Goal: Find specific page/section: Find specific page/section

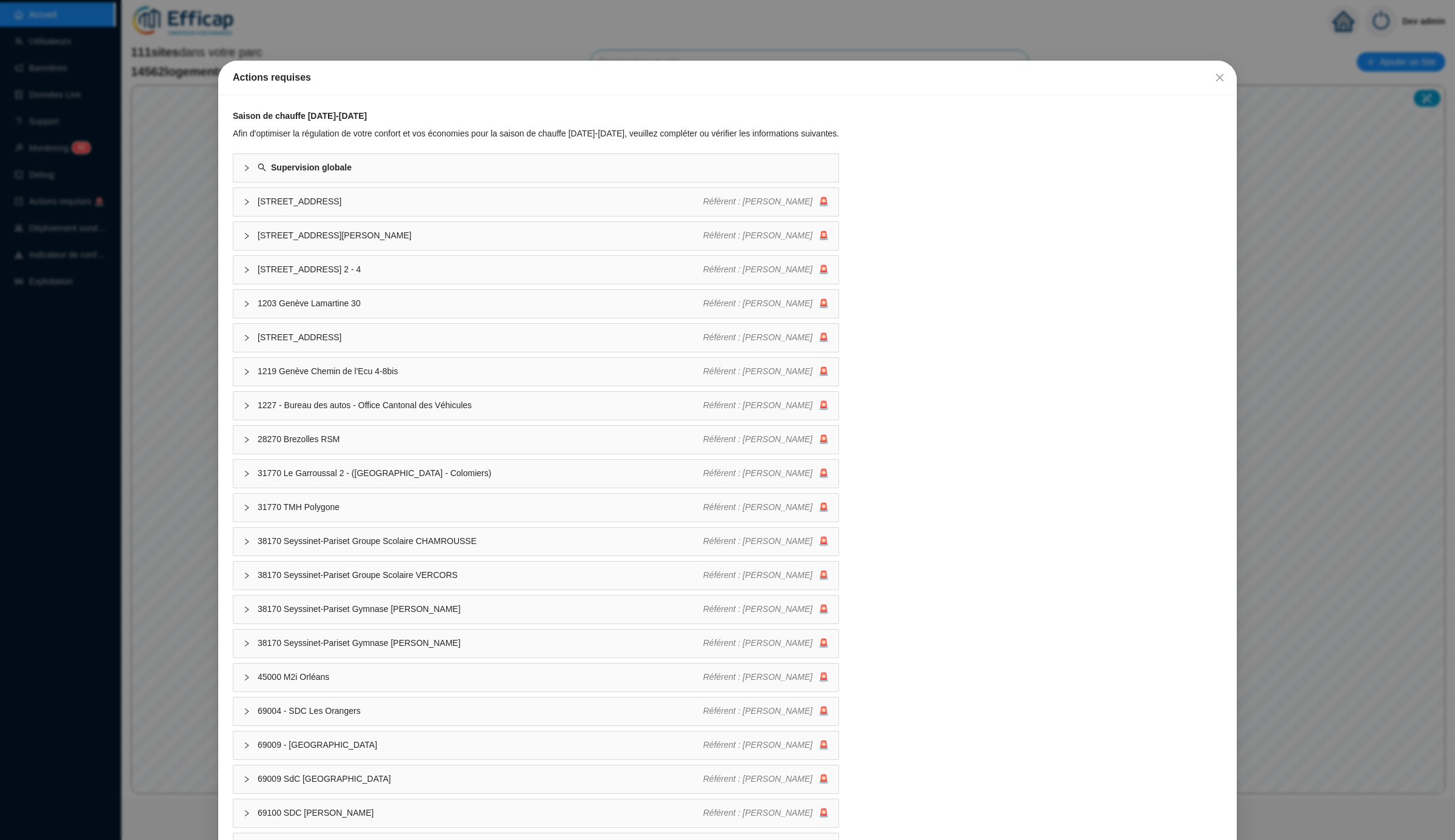
click at [644, 37] on div "Actions requises Saison de chauffe [DATE]-[DATE] Afin d'optimiser la régulation…" at bounding box center [727, 420] width 1455 height 840
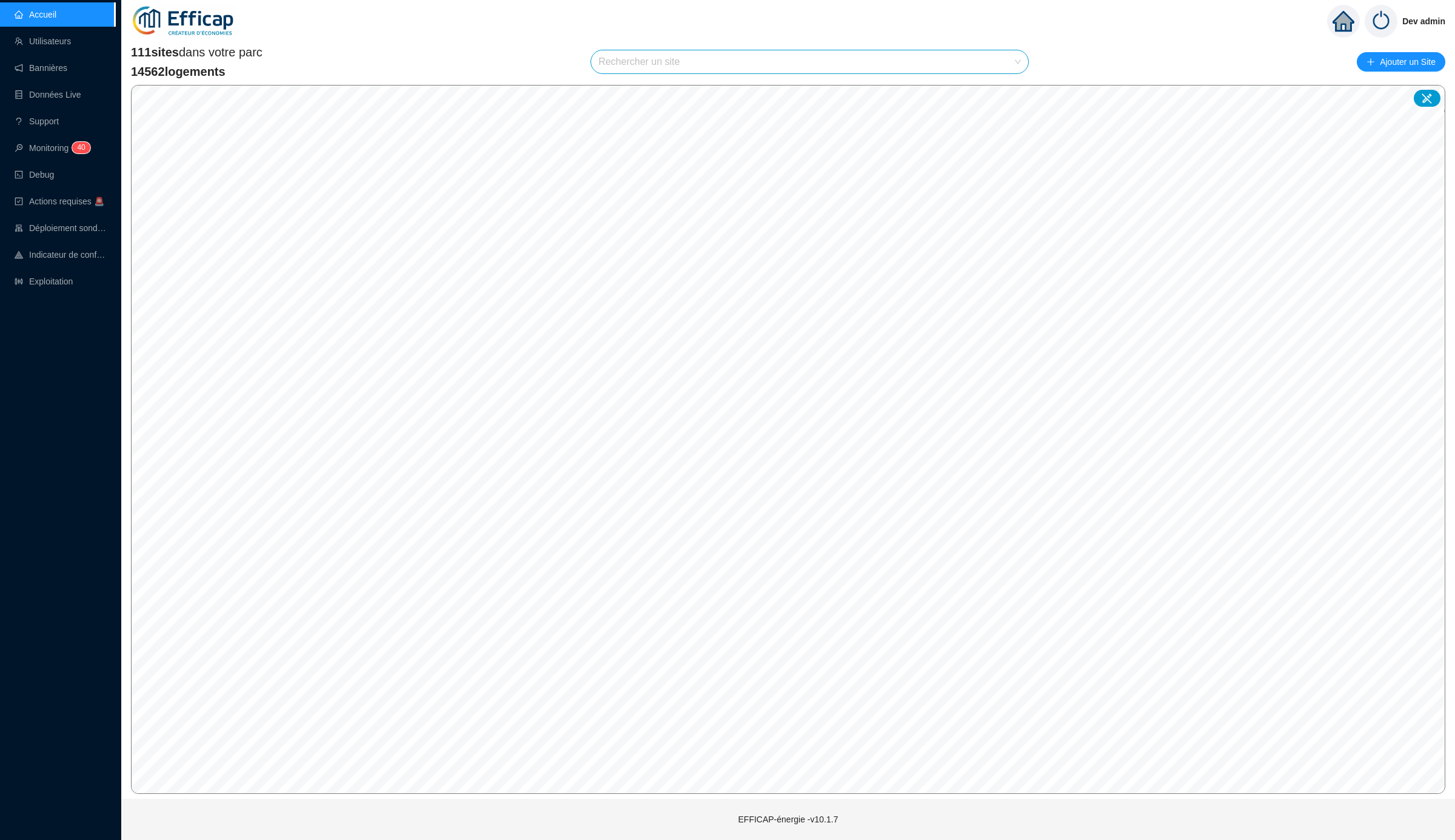
click at [762, 64] on input "search" at bounding box center [804, 61] width 412 height 23
type input "mér"
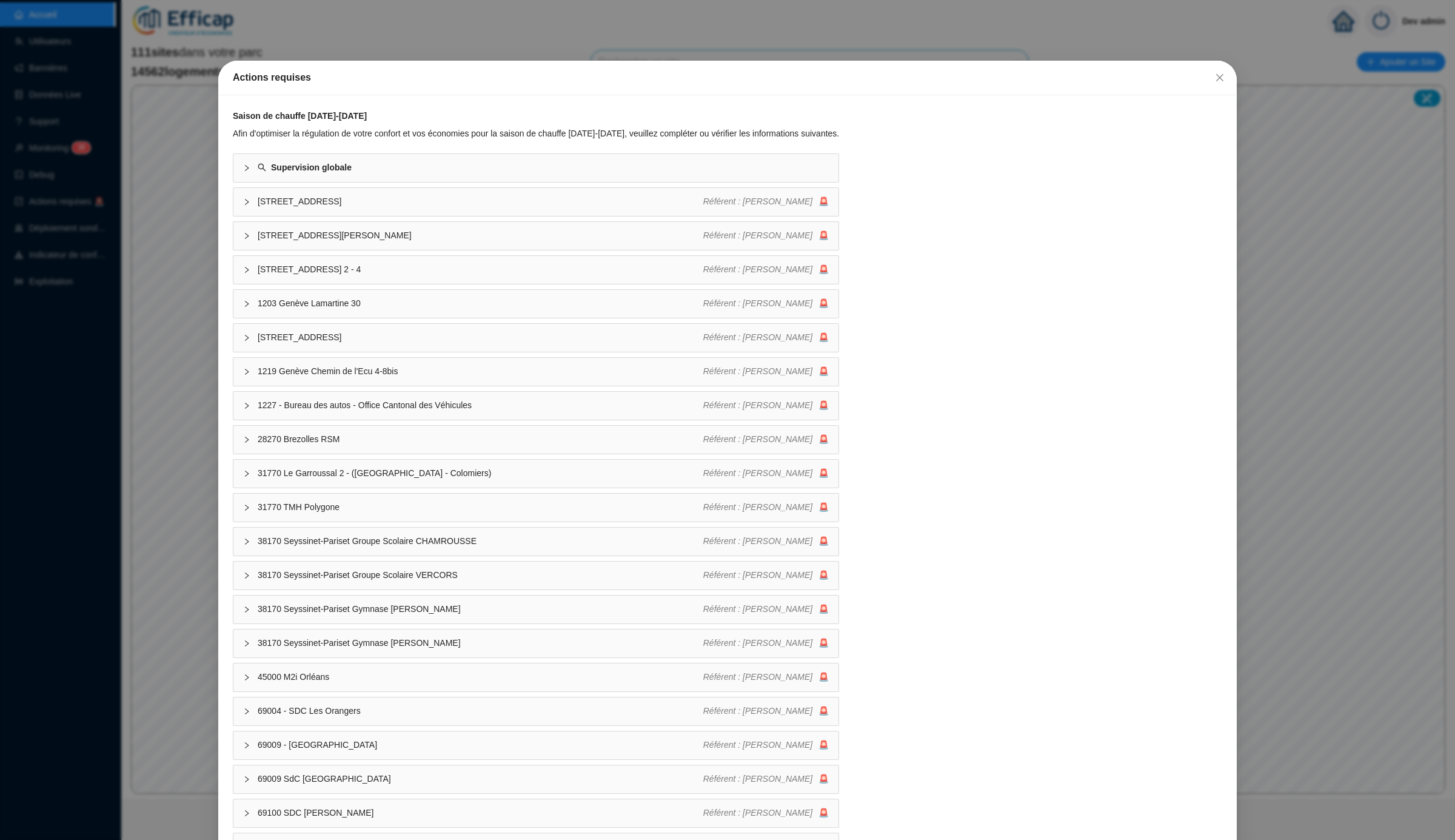
click at [653, 46] on div "Actions requises Saison de chauffe [DATE]-[DATE] Afin d'optimiser la régulation…" at bounding box center [727, 420] width 1455 height 840
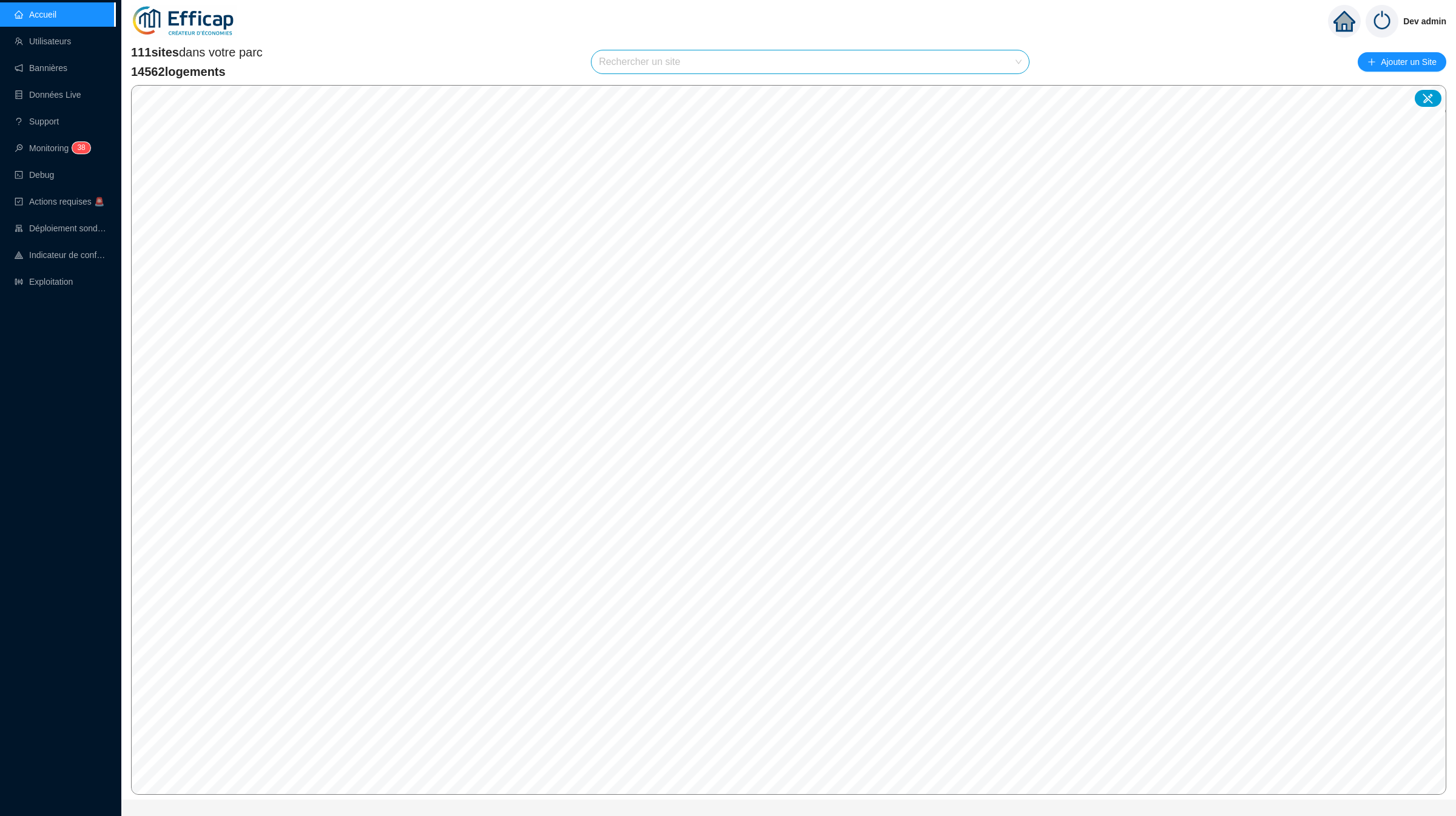
click at [714, 56] on input "search" at bounding box center [804, 61] width 412 height 23
type input "méri"
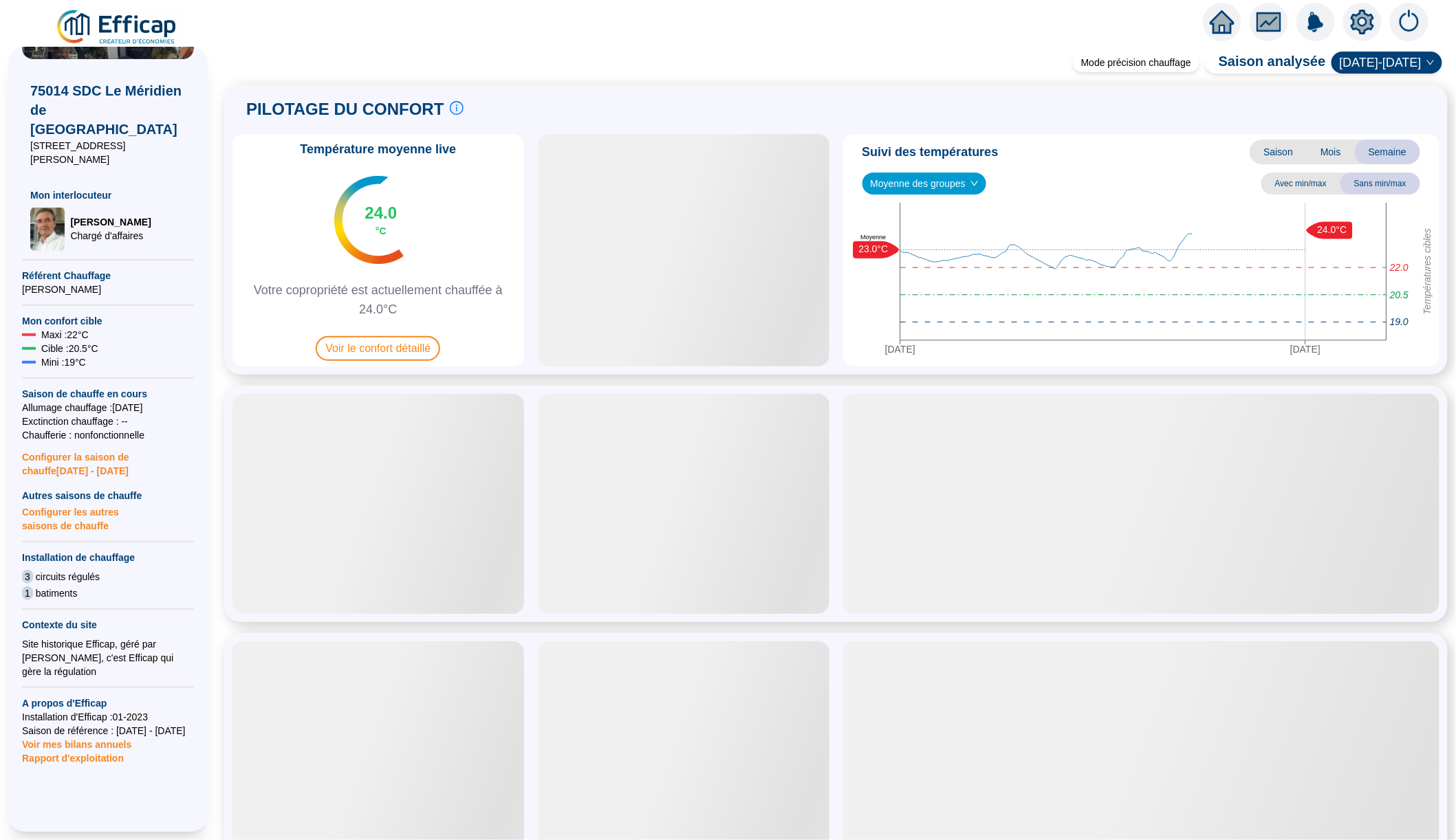
scroll to position [151, 0]
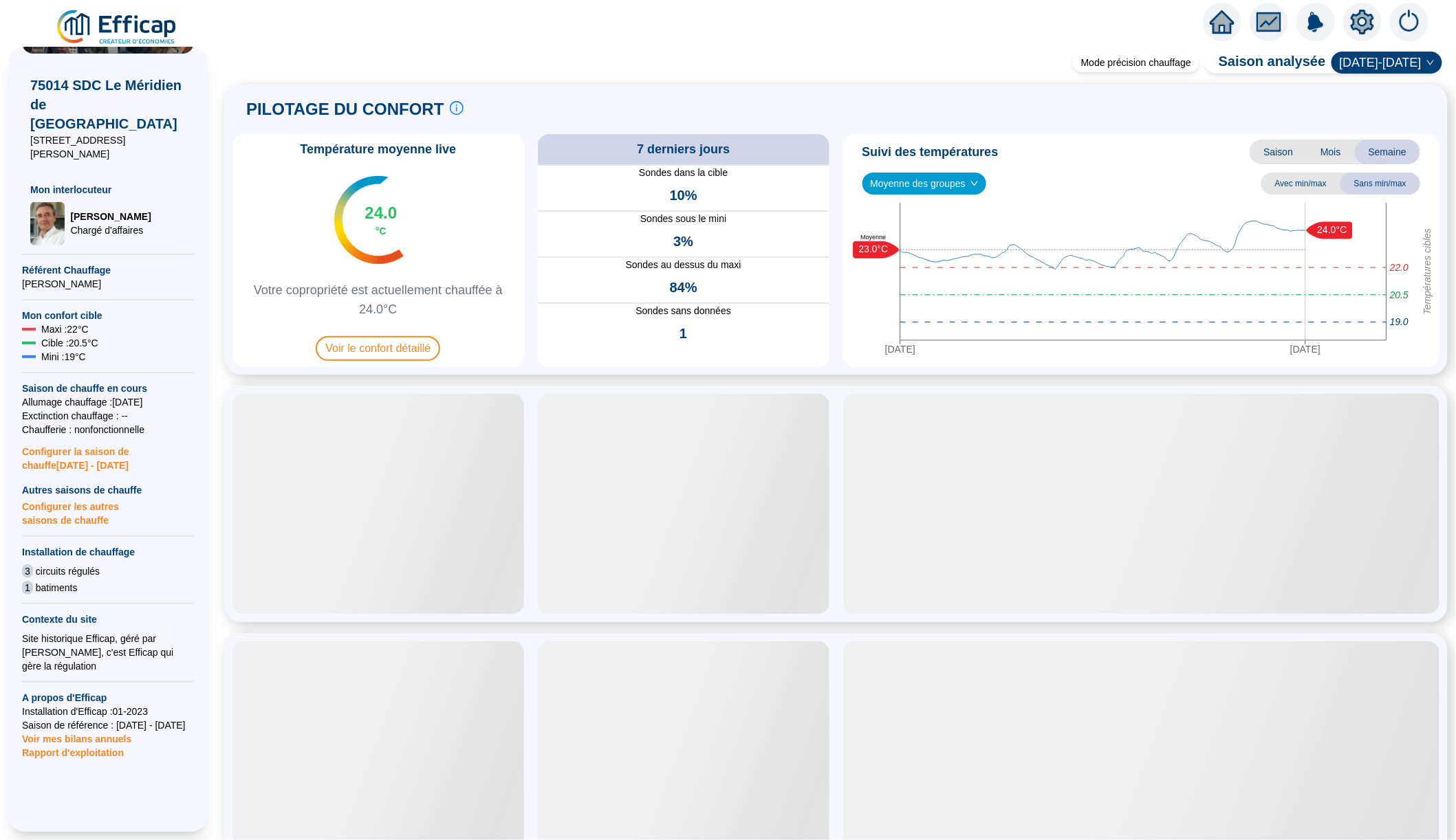
click at [131, 726] on span "Voir mes bilans annuels" at bounding box center [77, 735] width 109 height 19
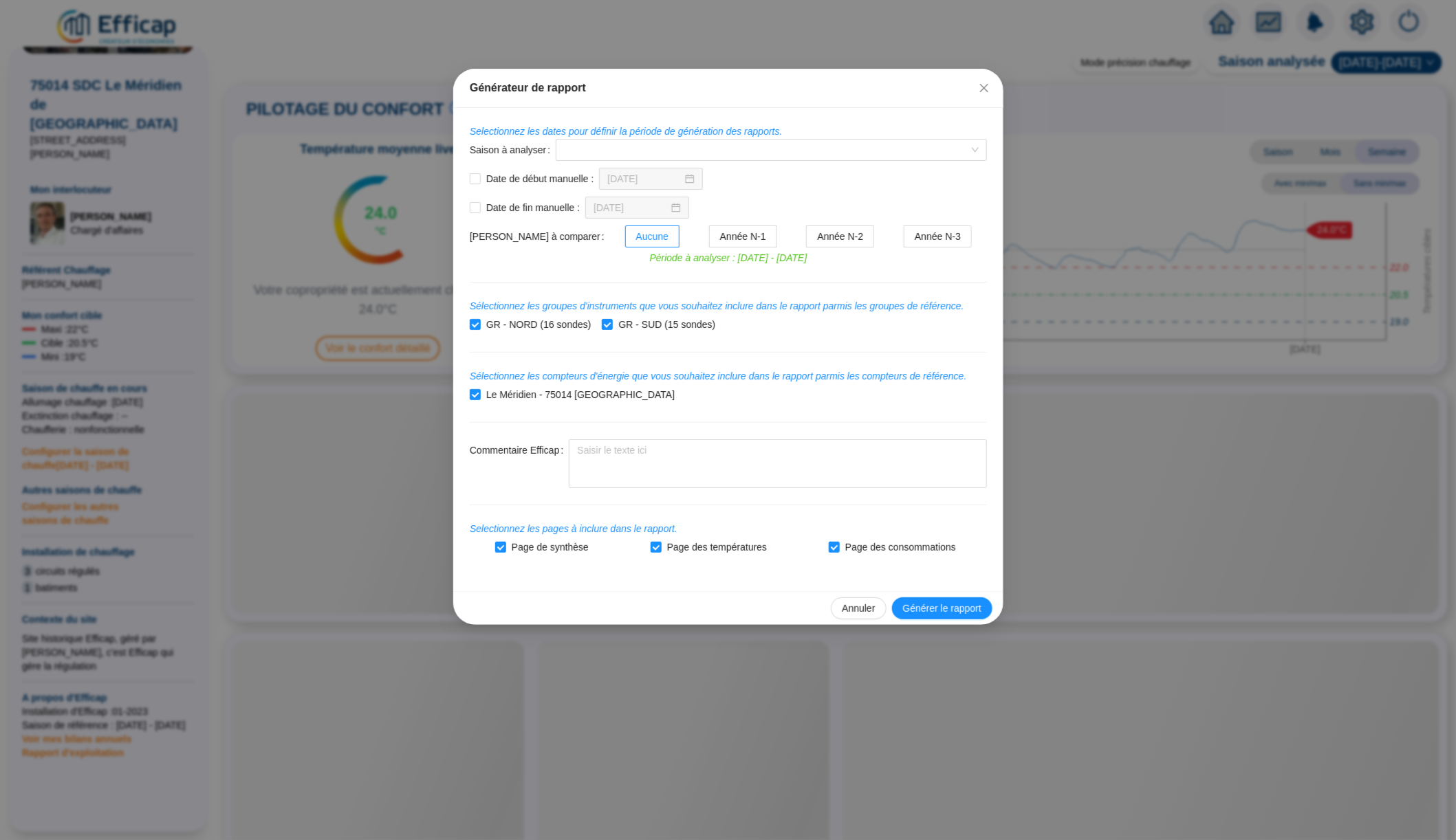
drag, startPoint x: 131, startPoint y: 689, endPoint x: 150, endPoint y: 689, distance: 19.0
click at [150, 689] on div "Générateur de rapport Selectionnez les dates pour définir la période de générat…" at bounding box center [728, 420] width 1456 height 840
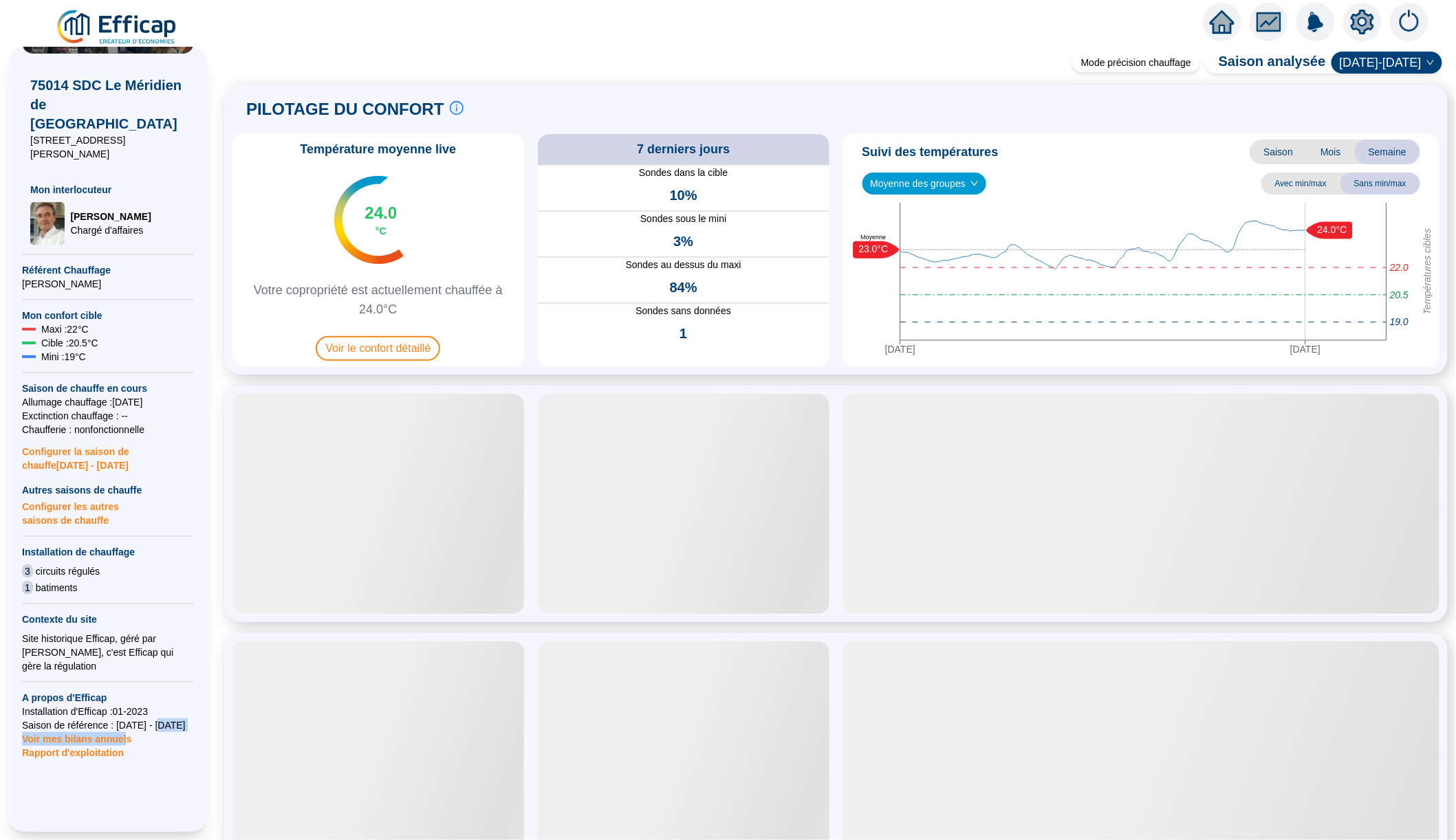
drag, startPoint x: 170, startPoint y: 689, endPoint x: 131, endPoint y: 689, distance: 39.0
click at [131, 689] on div "75014 SDC Le Méridien de Paris [STREET_ADDRESS][PERSON_NAME] Mon interlocuteur …" at bounding box center [108, 430] width 172 height 1011
click at [131, 726] on span "Voir mes bilans annuels" at bounding box center [77, 735] width 109 height 19
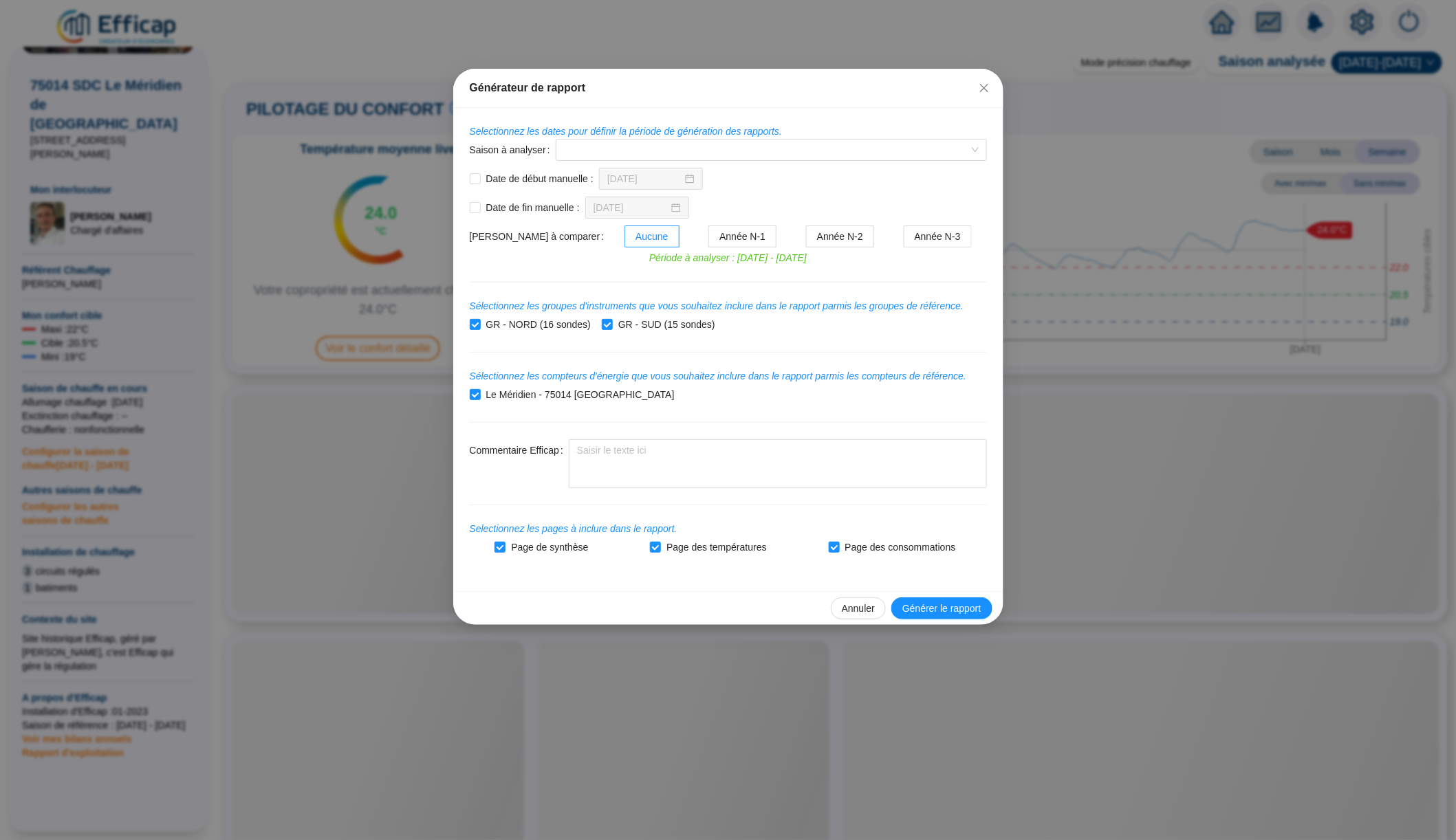
click at [860, 29] on div "Générateur de rapport Selectionnez les dates pour définir la période de générat…" at bounding box center [728, 420] width 1456 height 840
